Goal: Leave review/rating: Contribute content

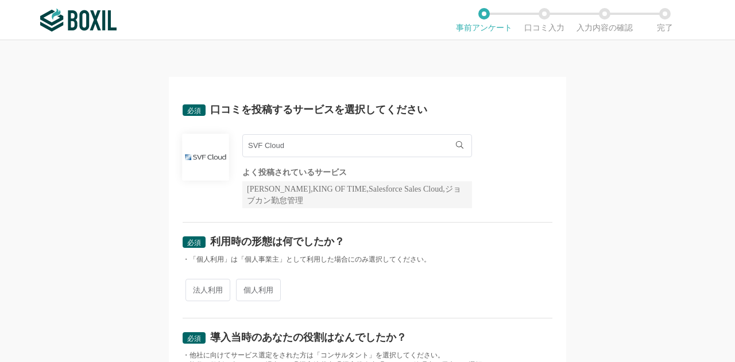
click at [109, 202] on div "必須 口コミを投稿するサービスを選択してください SVF Cloud SVF Cloud よく投稿されているサービス Sansan,KING OF TIME,…" at bounding box center [367, 201] width 735 height 322
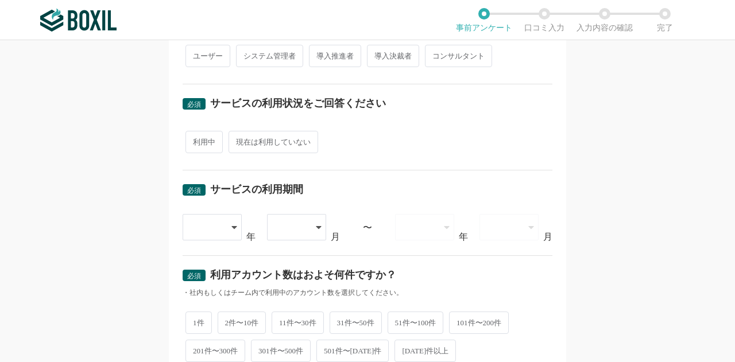
scroll to position [550, 0]
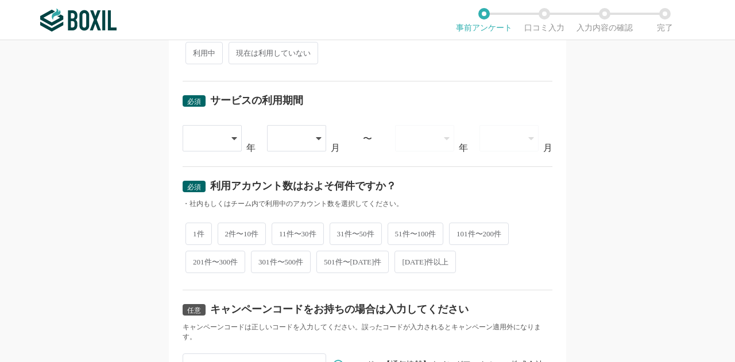
scroll to position [550, 0]
